Goal: Task Accomplishment & Management: Use online tool/utility

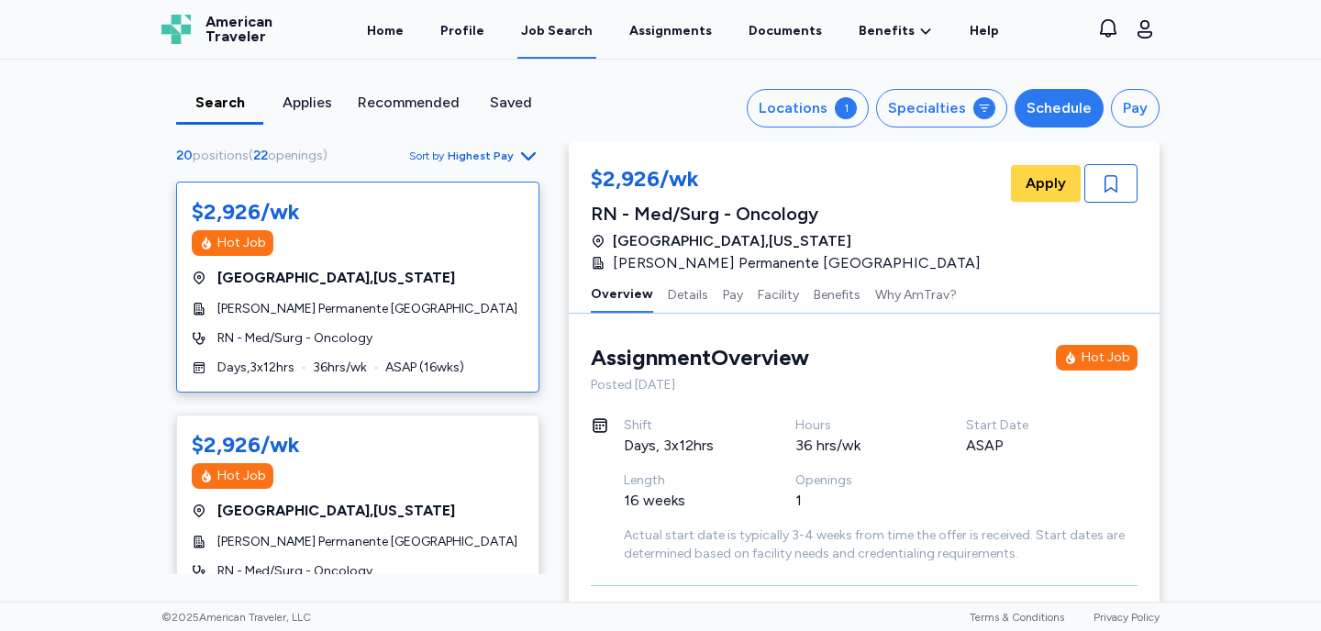
click at [1067, 112] on div "Schedule" at bounding box center [1059, 108] width 65 height 22
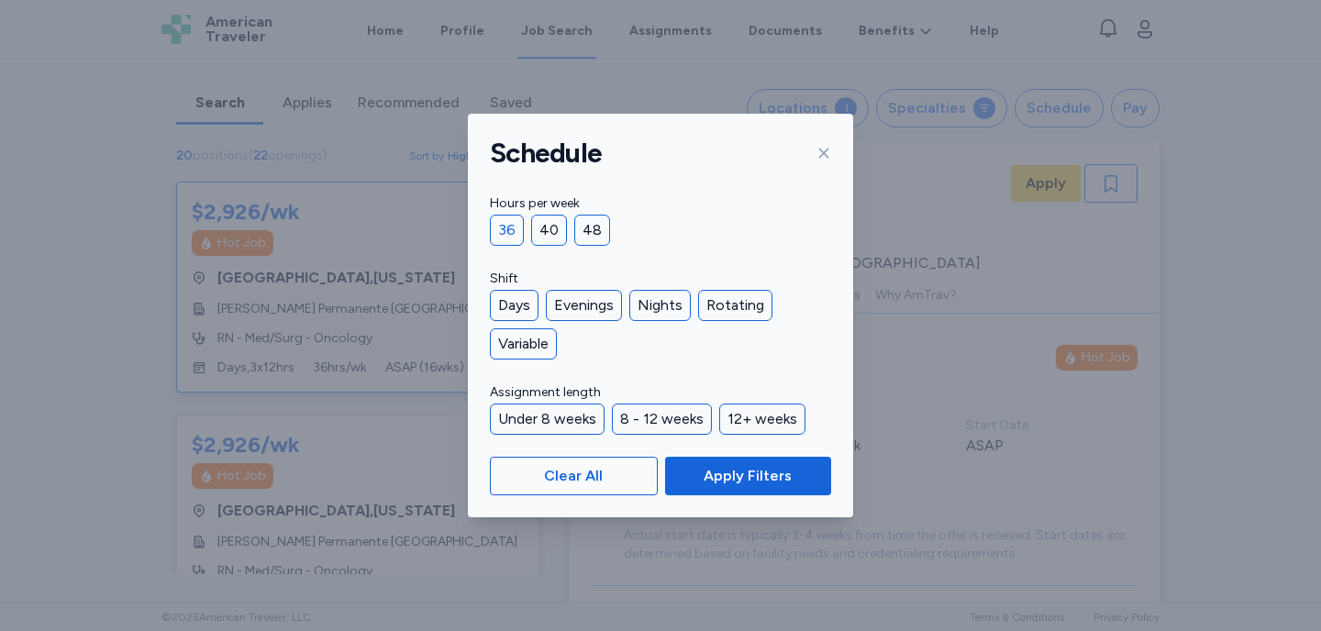
click at [506, 231] on div "36" at bounding box center [507, 230] width 34 height 31
click at [514, 307] on div "Days" at bounding box center [514, 305] width 49 height 31
click at [582, 305] on div "Evenings" at bounding box center [584, 305] width 76 height 31
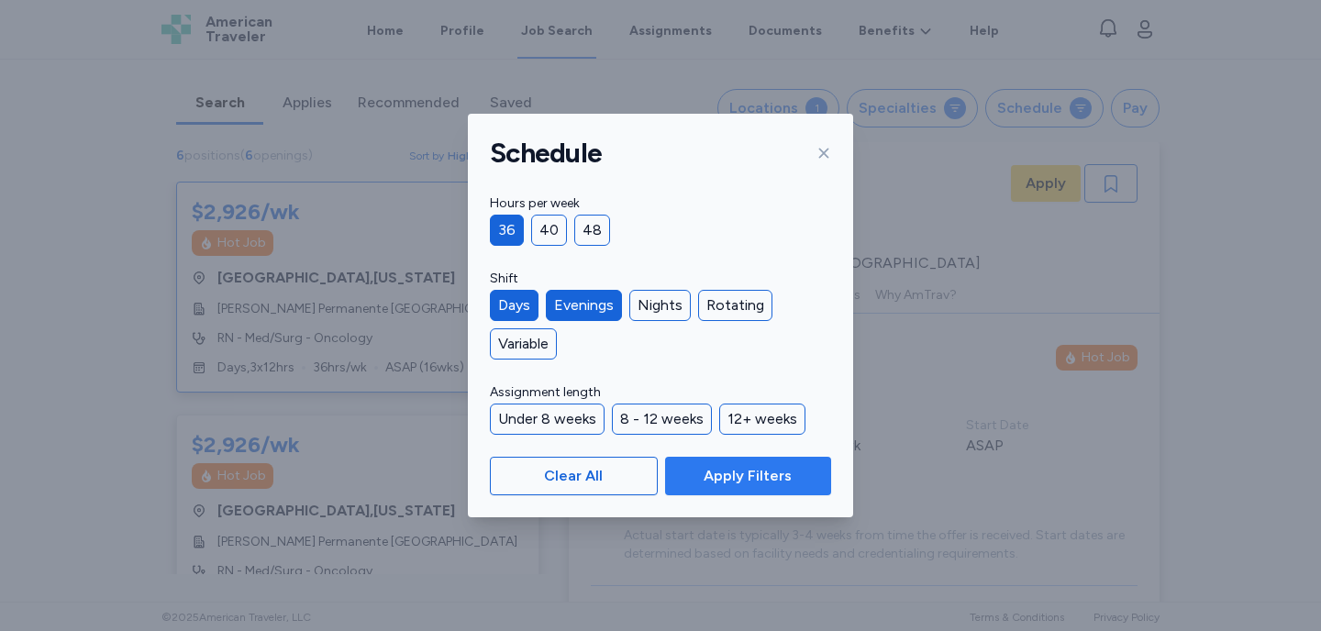
click at [720, 472] on span "Apply Filters" at bounding box center [748, 476] width 88 height 22
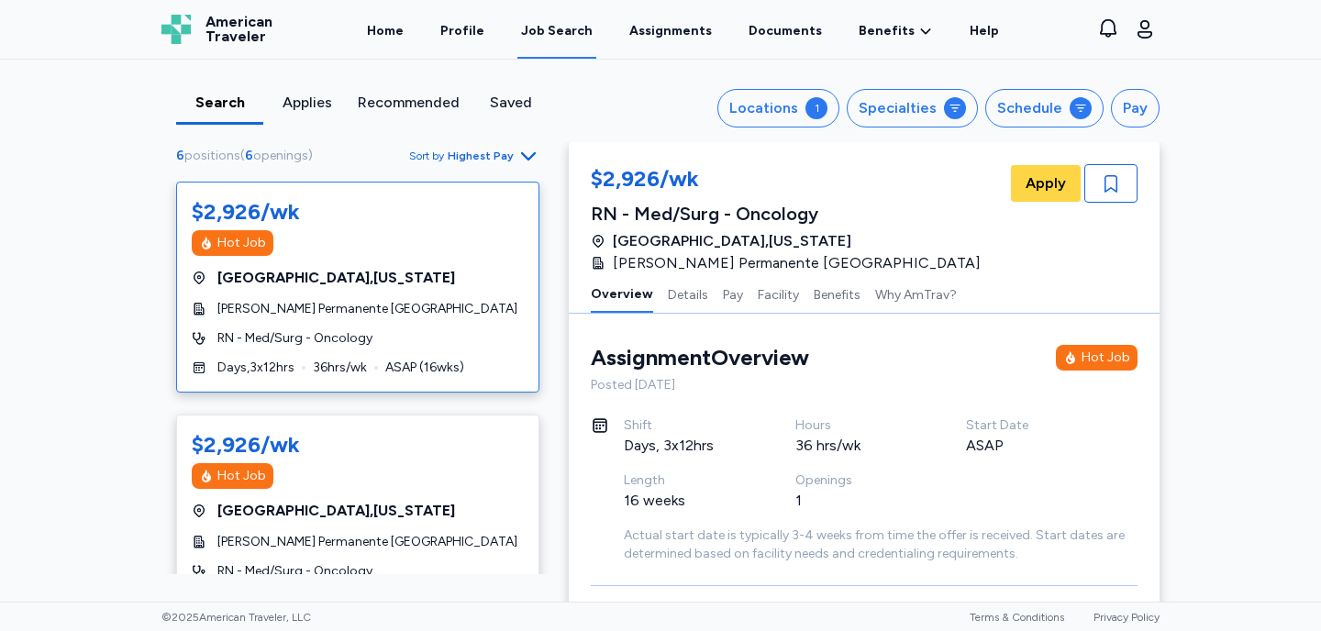
click at [359, 317] on span "[PERSON_NAME] Permanente [GEOGRAPHIC_DATA]" at bounding box center [367, 309] width 300 height 18
click at [677, 298] on button "Details" at bounding box center [688, 293] width 40 height 39
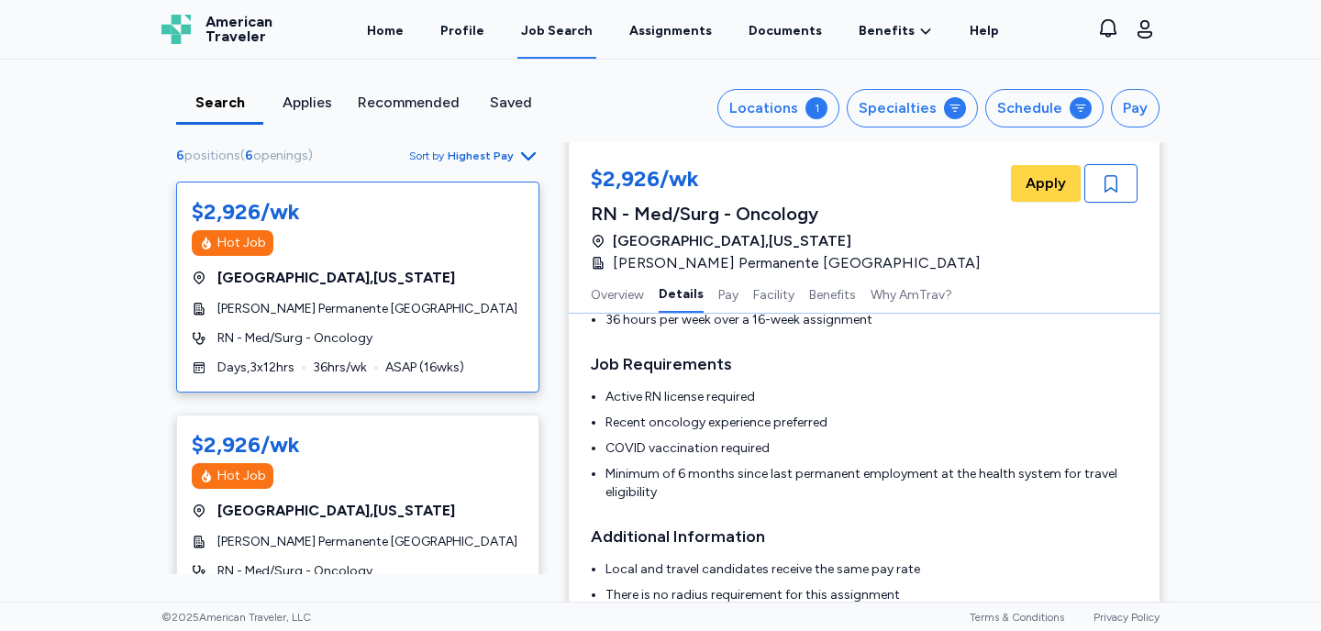
scroll to position [386, 0]
click at [414, 488] on div "Hot Job" at bounding box center [358, 476] width 332 height 26
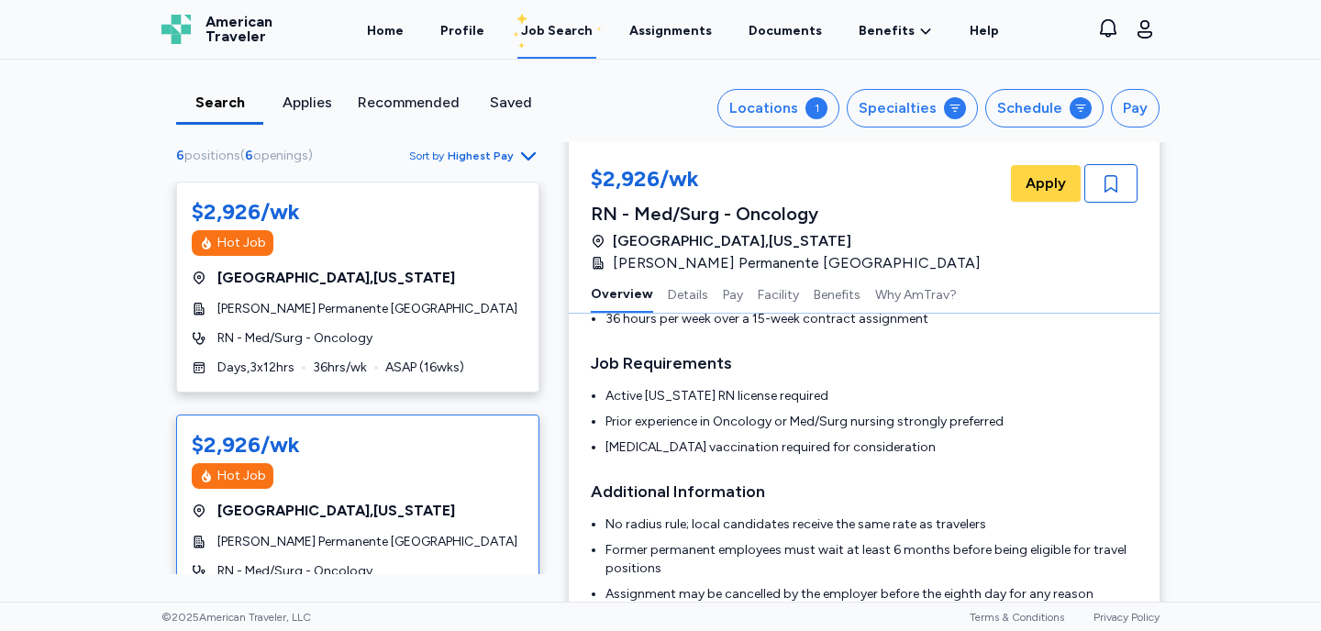
scroll to position [2, 0]
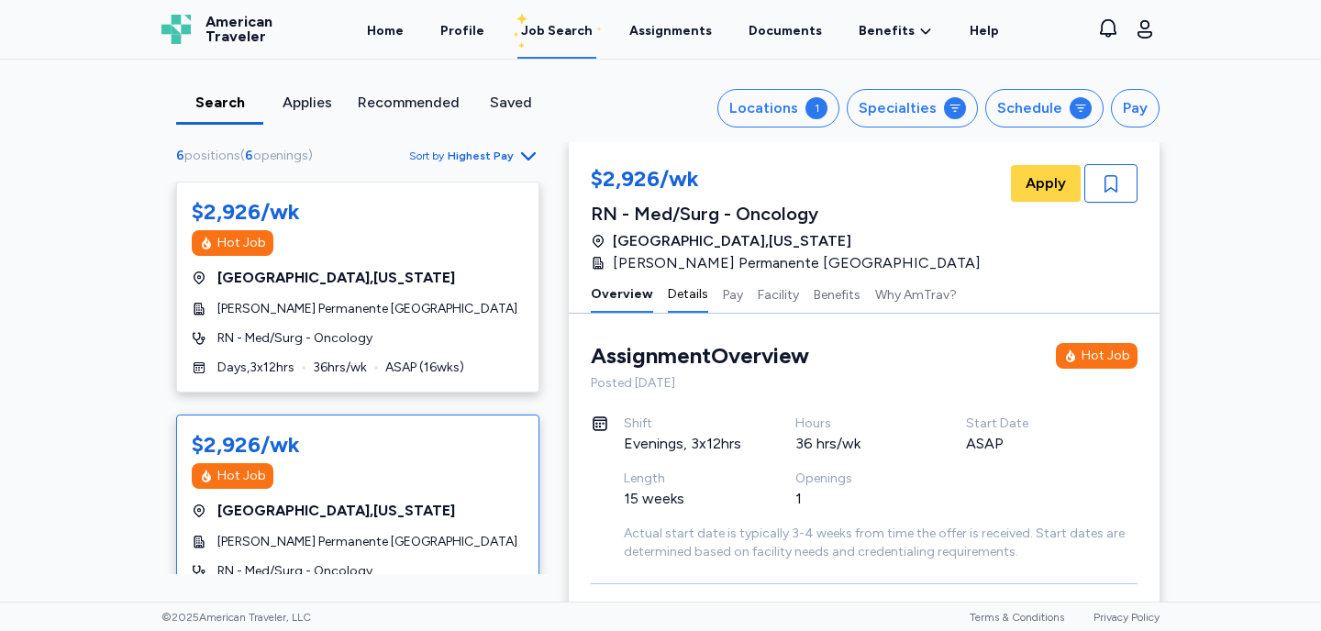
click at [688, 294] on button "Details" at bounding box center [688, 293] width 40 height 39
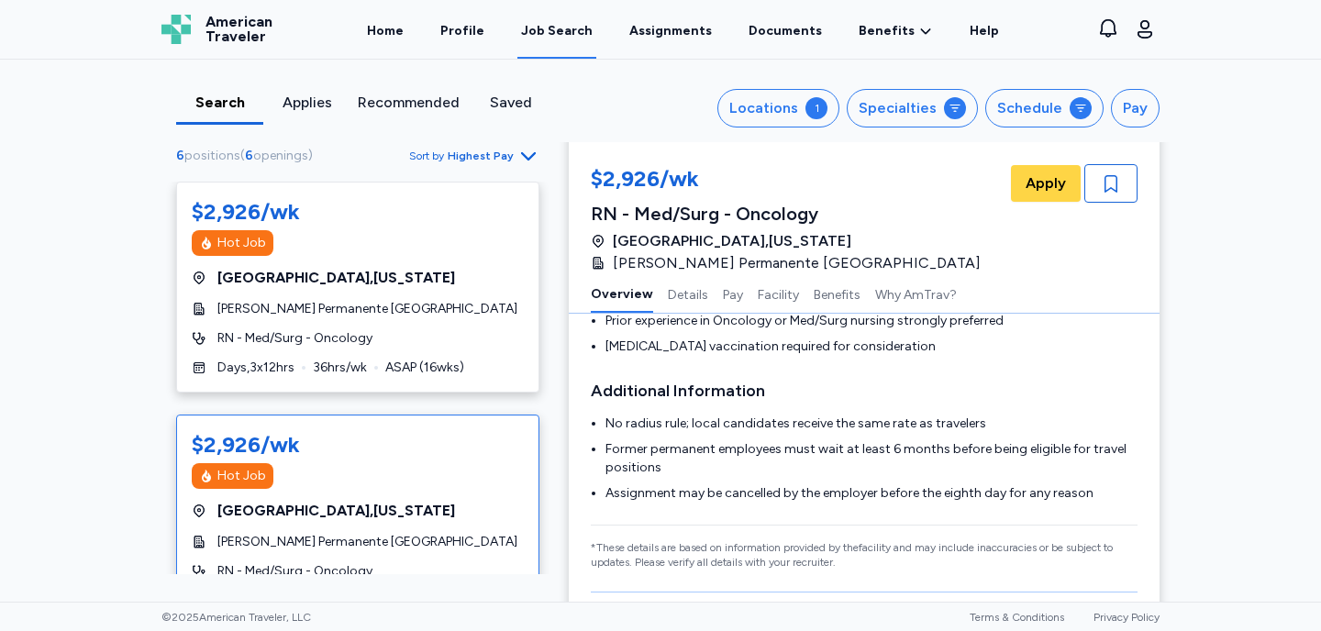
scroll to position [0, 0]
